Goal: Information Seeking & Learning: Learn about a topic

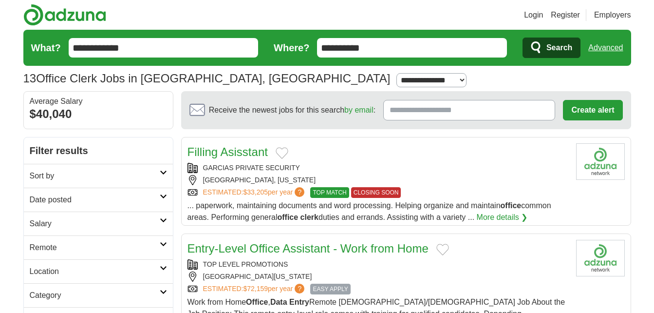
click at [397, 80] on select "**********" at bounding box center [432, 80] width 70 height 14
select select "*"
click at [397, 73] on select "**********" at bounding box center [432, 80] width 70 height 14
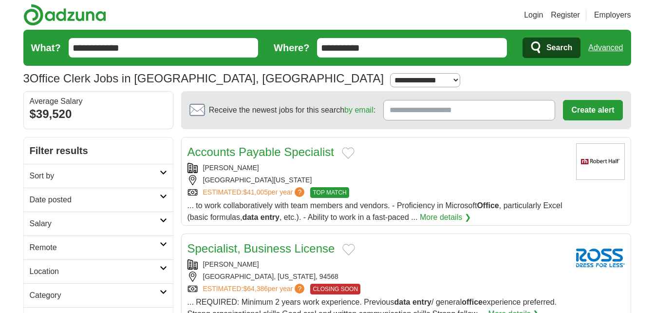
click at [158, 198] on h2 "Date posted" at bounding box center [95, 200] width 130 height 12
click at [137, 222] on link "Last 24 hours" at bounding box center [98, 223] width 137 height 12
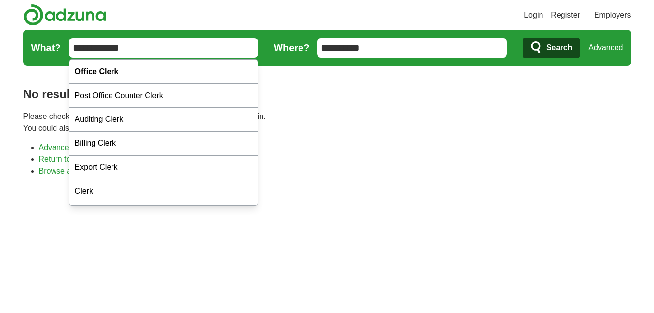
drag, startPoint x: 96, startPoint y: 49, endPoint x: 60, endPoint y: 46, distance: 35.7
click at [60, 46] on form "**********" at bounding box center [327, 48] width 608 height 36
type input "**********"
click at [523, 38] on button "Search" at bounding box center [552, 48] width 58 height 20
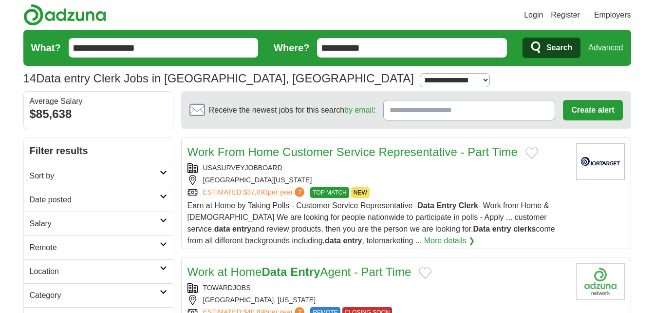
click at [161, 198] on icon at bounding box center [163, 196] width 7 height 5
click at [77, 223] on link "Last 24 hours" at bounding box center [98, 223] width 137 height 12
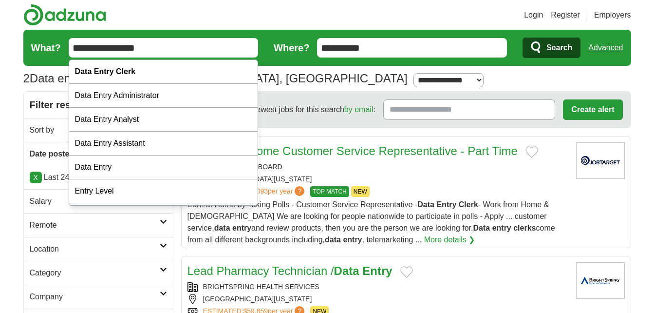
drag, startPoint x: 114, startPoint y: 46, endPoint x: 37, endPoint y: 47, distance: 77.0
click at [37, 47] on form "**********" at bounding box center [327, 48] width 608 height 36
type input "**********"
click at [523, 38] on button "Search" at bounding box center [552, 48] width 58 height 20
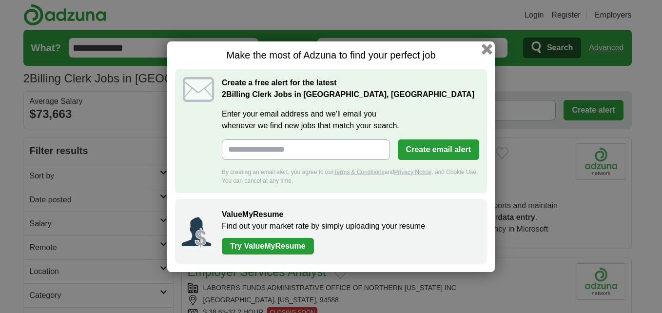
click at [485, 49] on button "button" at bounding box center [486, 48] width 11 height 11
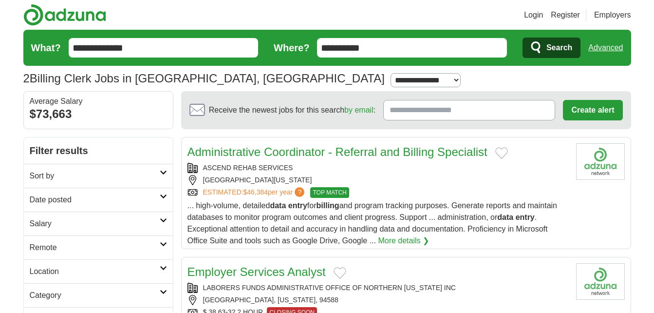
click at [115, 205] on h2 "Date posted" at bounding box center [95, 200] width 130 height 12
click at [70, 223] on link "Last 24 hours" at bounding box center [98, 223] width 137 height 12
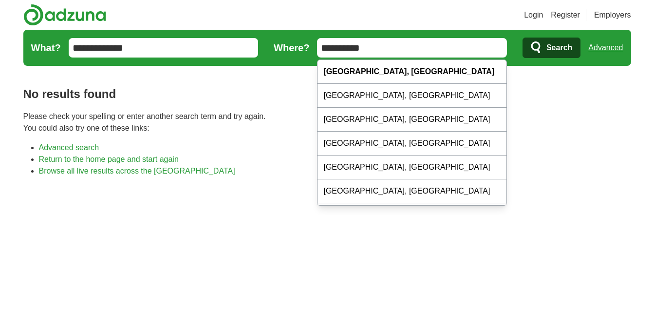
drag, startPoint x: 319, startPoint y: 46, endPoint x: 415, endPoint y: 46, distance: 95.5
click at [415, 46] on input "**********" at bounding box center [412, 47] width 190 height 19
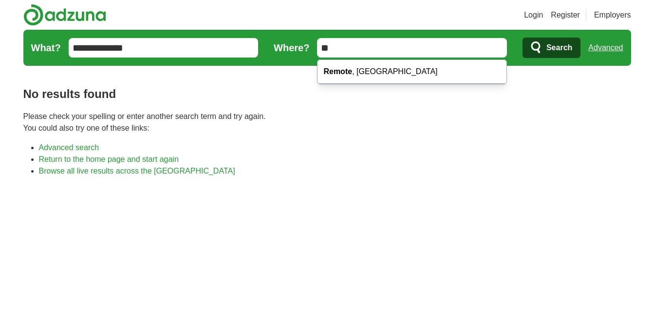
type input "*"
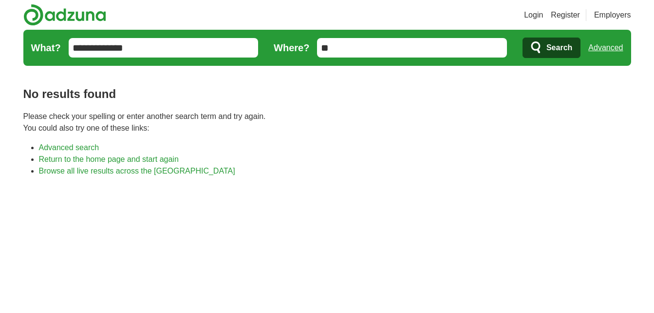
type input "**"
click at [545, 45] on button "Search" at bounding box center [552, 48] width 58 height 20
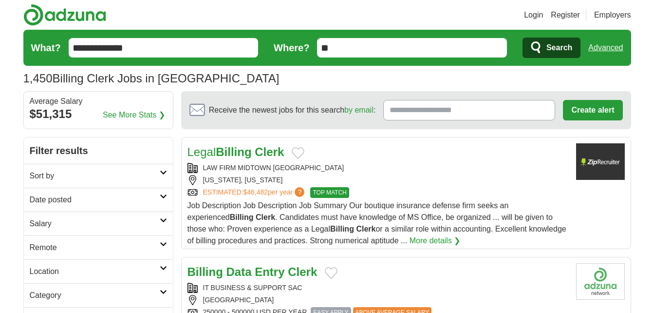
click at [151, 196] on h2 "Date posted" at bounding box center [95, 200] width 130 height 12
click at [120, 225] on link "Last 24 hours" at bounding box center [98, 223] width 137 height 12
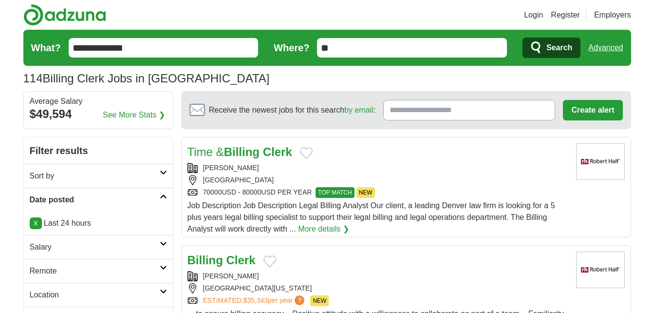
click at [143, 272] on h2 "Remote" at bounding box center [95, 271] width 130 height 12
click at [57, 296] on link "Remote jobs" at bounding box center [52, 294] width 44 height 8
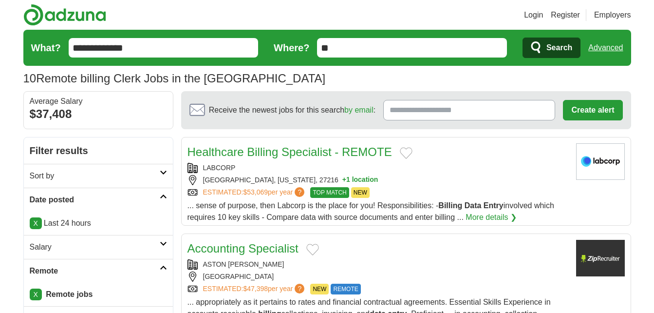
click at [530, 13] on link "Login" at bounding box center [533, 15] width 19 height 12
click at [534, 14] on link "Login" at bounding box center [533, 15] width 19 height 12
click at [535, 15] on link "Login" at bounding box center [533, 15] width 19 height 12
click at [531, 15] on link "Login" at bounding box center [533, 15] width 19 height 12
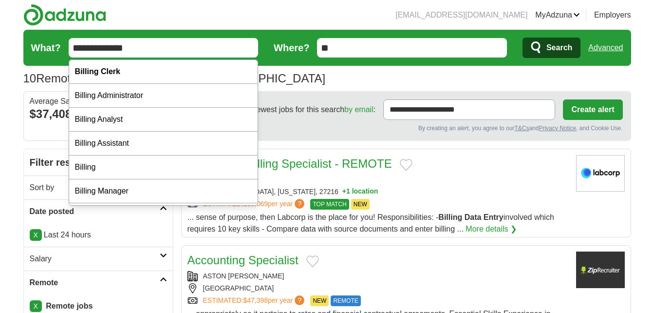
drag, startPoint x: 98, startPoint y: 45, endPoint x: 32, endPoint y: 51, distance: 66.5
click at [32, 51] on form "**********" at bounding box center [327, 48] width 608 height 36
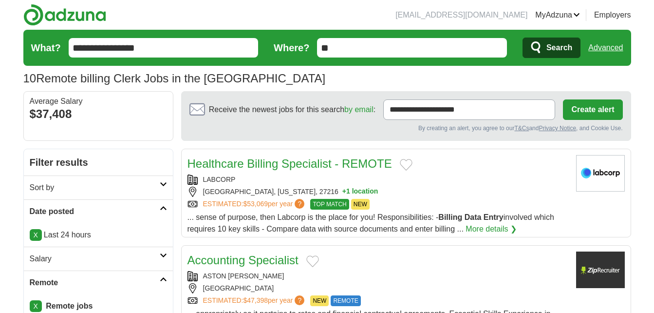
type input "**********"
click at [523, 38] on button "Search" at bounding box center [552, 48] width 58 height 20
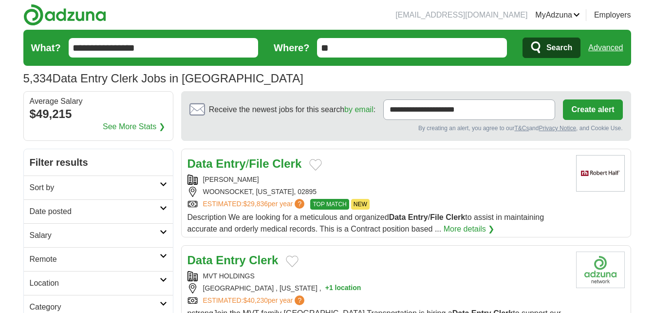
click at [115, 212] on h2 "Date posted" at bounding box center [95, 212] width 130 height 12
click at [93, 240] on link "Last 24 hours" at bounding box center [98, 235] width 137 height 12
click at [66, 236] on link "Last 24 hours" at bounding box center [98, 235] width 137 height 12
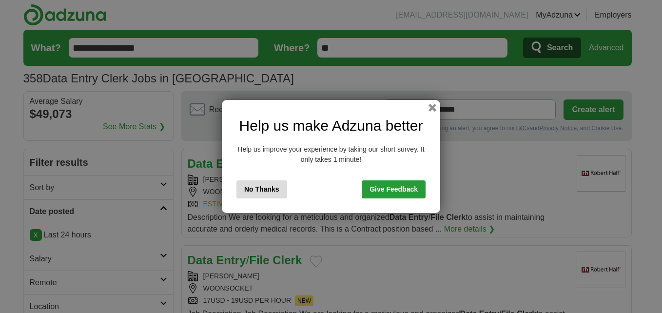
click at [259, 189] on button "No Thanks" at bounding box center [261, 189] width 51 height 18
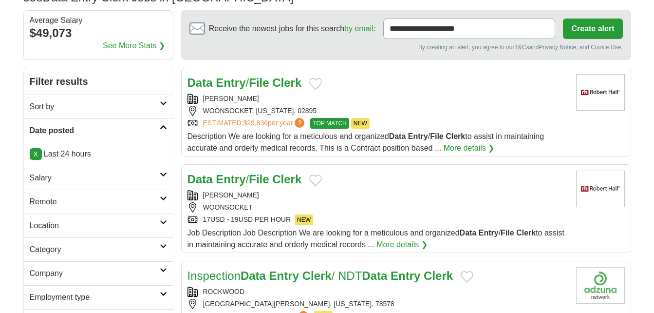
scroll to position [97, 0]
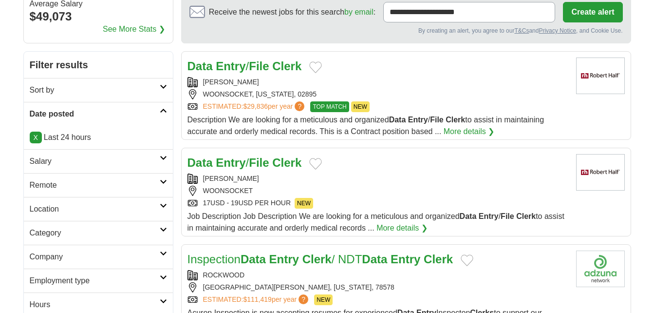
click at [63, 185] on h2 "Remote" at bounding box center [95, 185] width 130 height 12
click at [67, 208] on link "Remote jobs" at bounding box center [52, 208] width 44 height 8
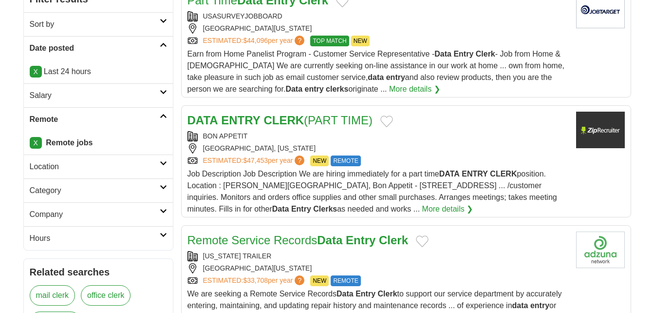
scroll to position [146, 0]
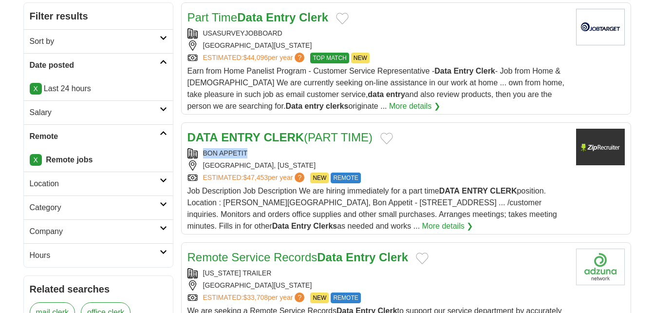
drag, startPoint x: 253, startPoint y: 153, endPoint x: 205, endPoint y: 157, distance: 48.4
click at [205, 157] on div "BON APPETIT" at bounding box center [378, 153] width 381 height 10
click at [228, 18] on link "Part Time Data Entry Clerk" at bounding box center [258, 17] width 141 height 13
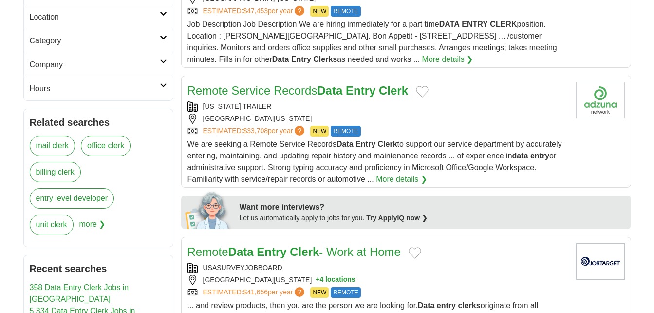
scroll to position [341, 0]
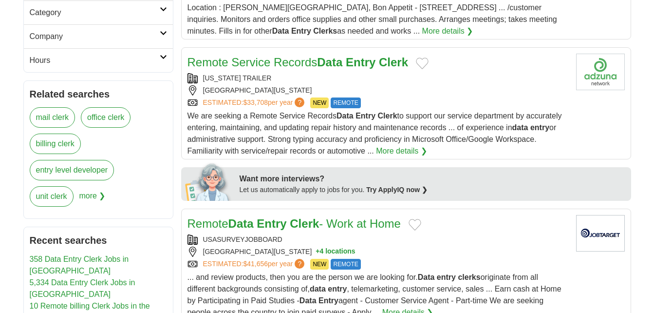
click at [325, 64] on strong "Data" at bounding box center [329, 62] width 25 height 13
click at [255, 58] on link "Remote Service Records Data Entry Clerk" at bounding box center [298, 62] width 221 height 13
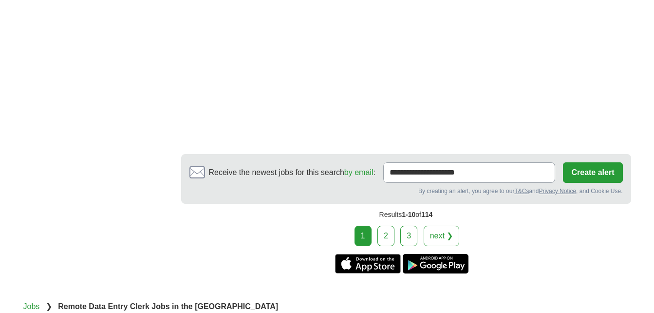
scroll to position [1559, 0]
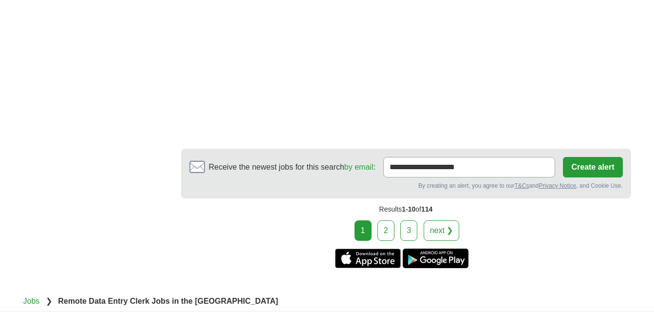
click at [454, 229] on link "next ❯" at bounding box center [442, 230] width 36 height 20
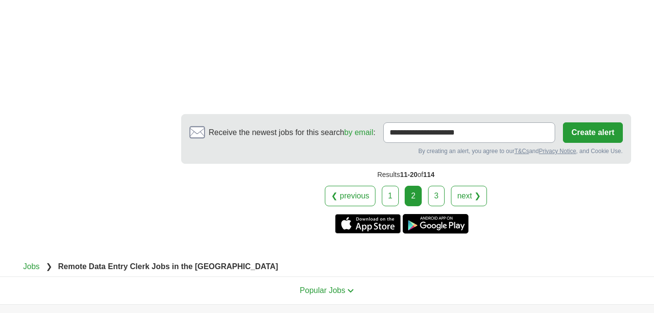
scroll to position [2047, 0]
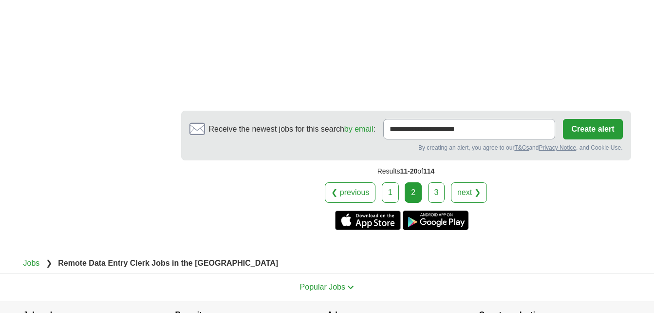
click at [477, 187] on link "next ❯" at bounding box center [469, 192] width 36 height 20
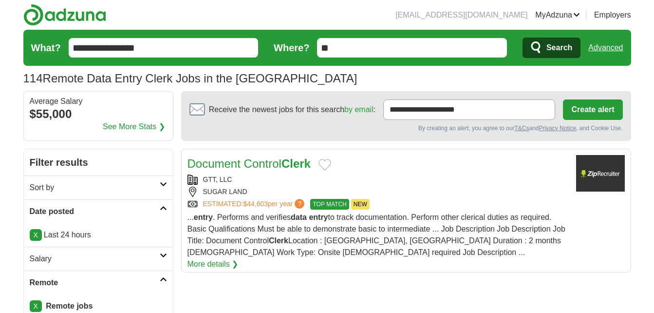
scroll to position [49, 0]
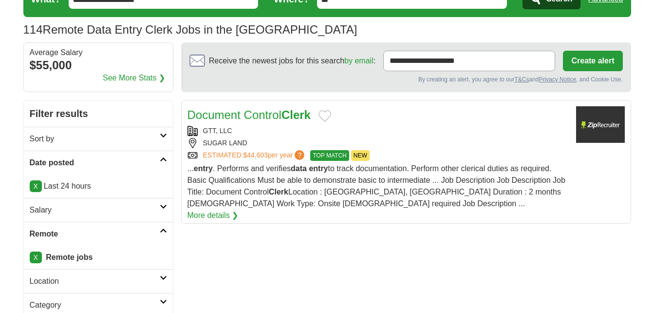
click at [256, 116] on link "Document Control Clerk" at bounding box center [249, 114] width 123 height 13
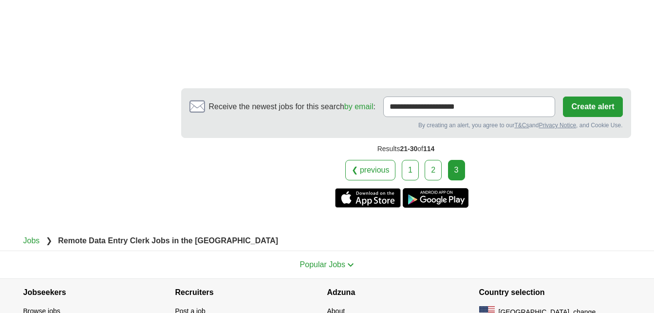
scroll to position [967, 0]
